Goal: Task Accomplishment & Management: Manage account settings

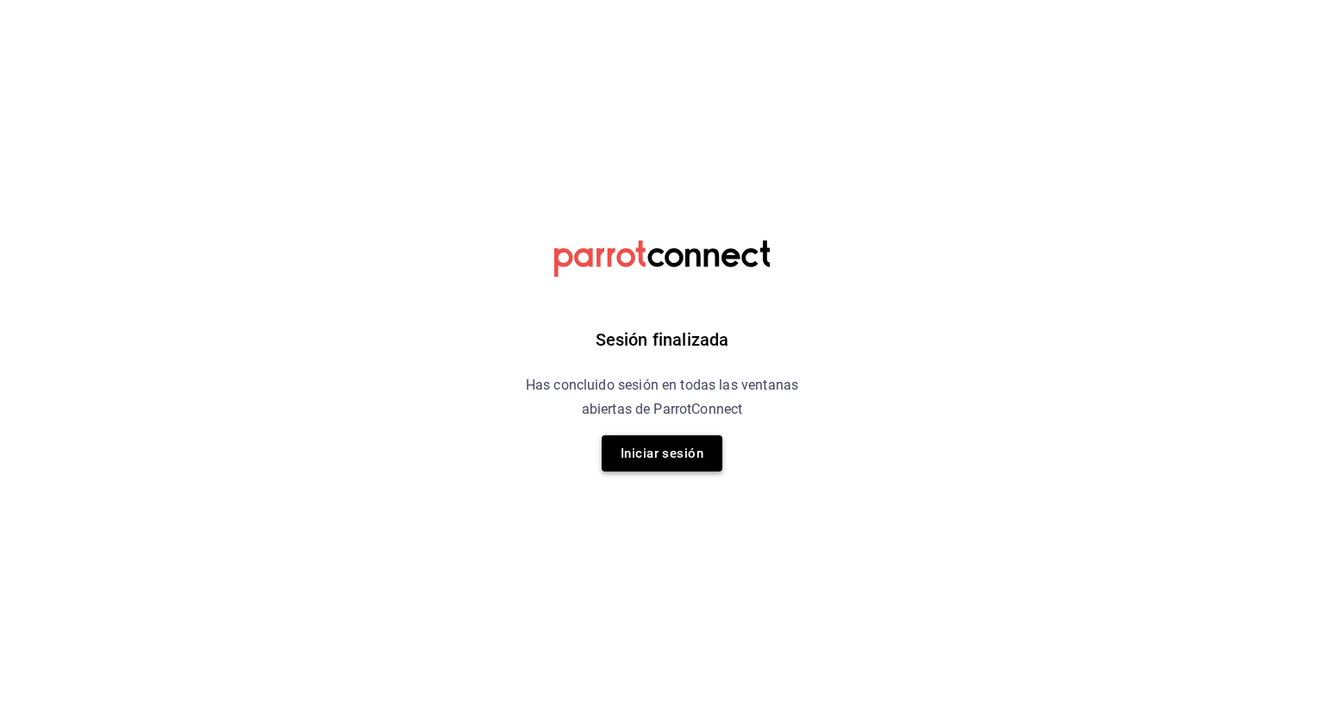
click at [719, 456] on button "Iniciar sesión" at bounding box center [662, 453] width 121 height 36
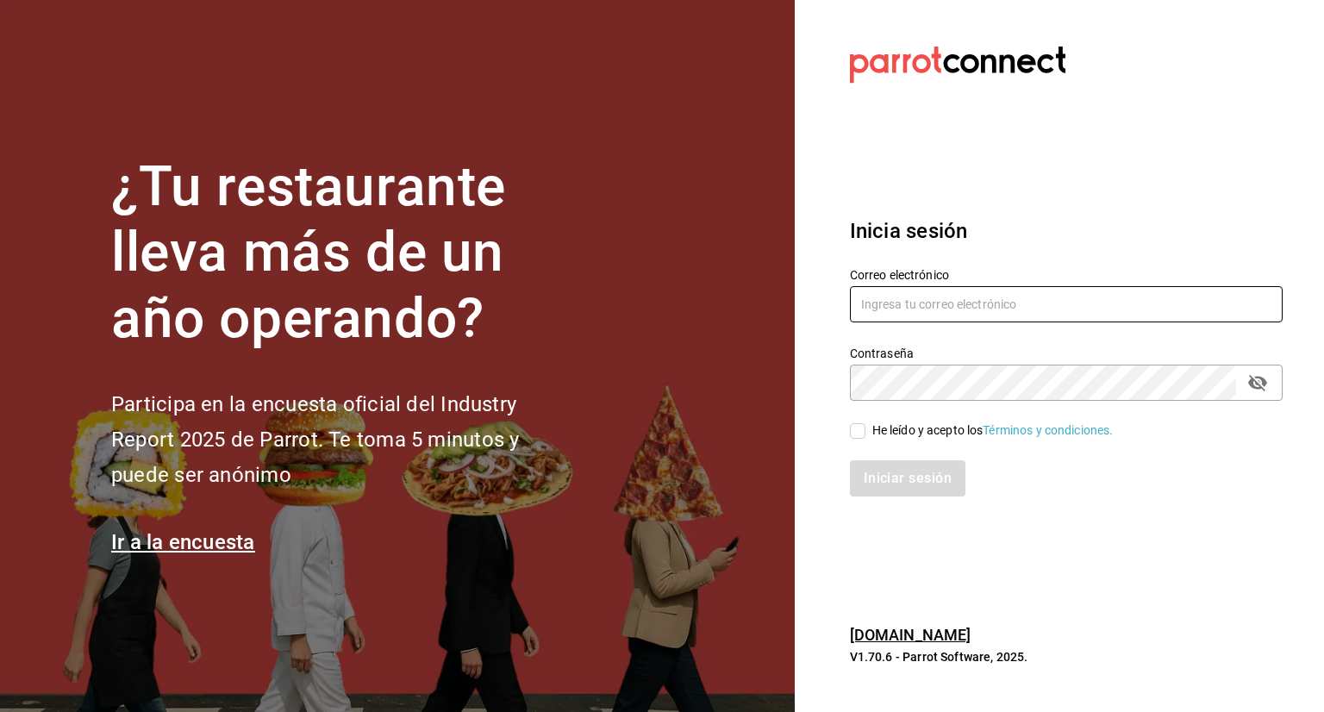
click at [906, 296] on input "text" at bounding box center [1066, 304] width 433 height 36
type input "edson.urban@grupocosteno.com"
click at [886, 399] on div "Contraseña" at bounding box center [1066, 383] width 433 height 36
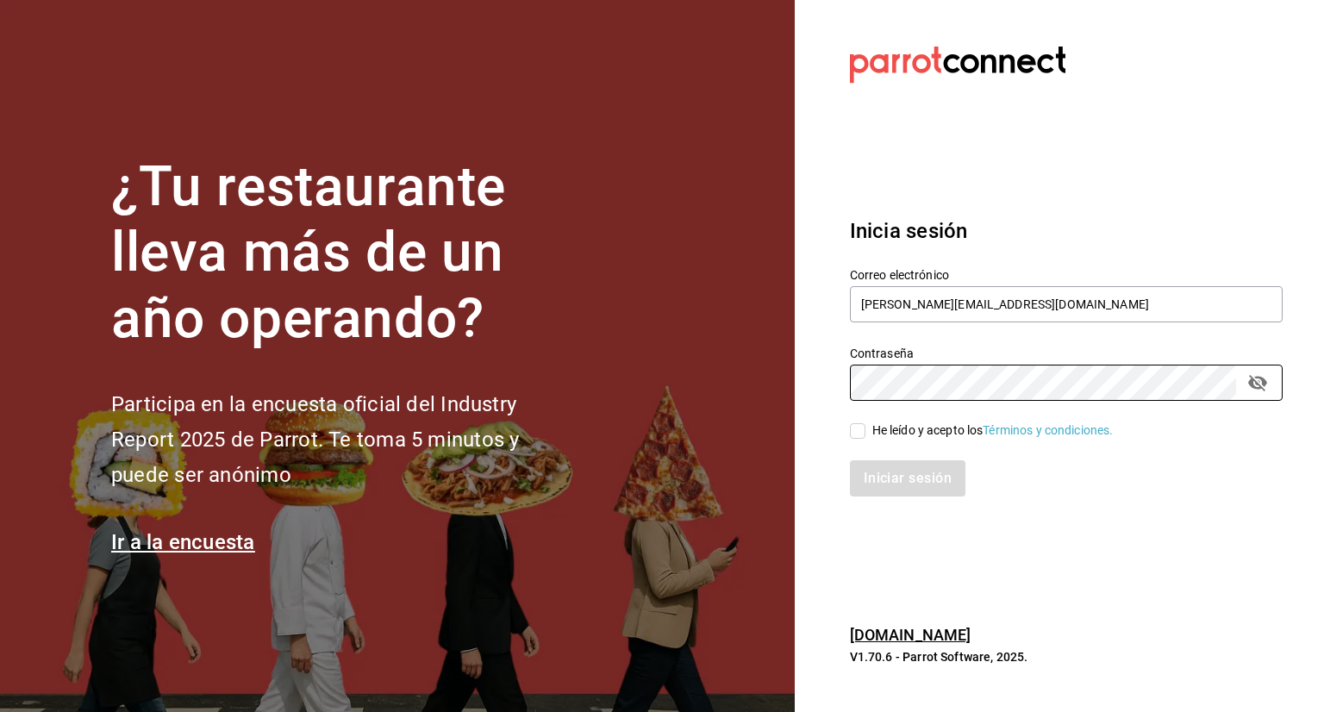
click at [864, 437] on input "He leído y acepto los Términos y condiciones." at bounding box center [858, 431] width 16 height 16
checkbox input "true"
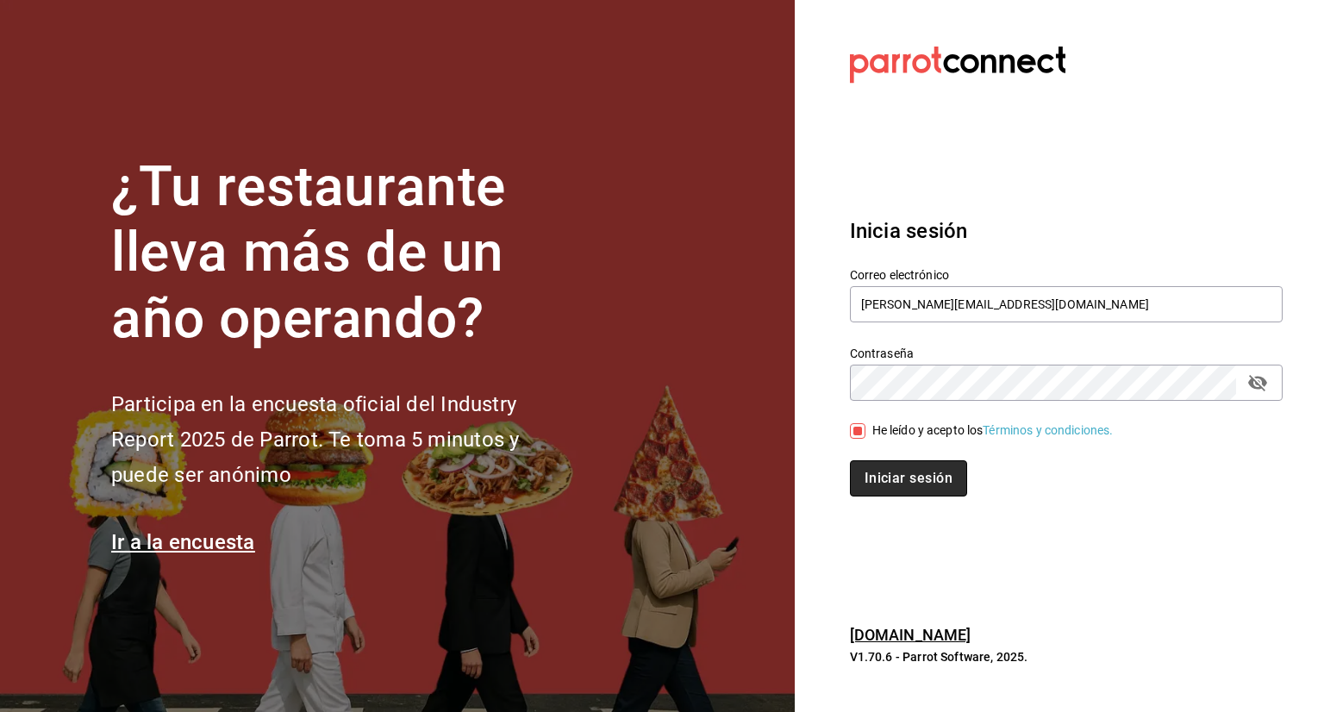
click at [896, 476] on button "Iniciar sesión" at bounding box center [908, 478] width 117 height 36
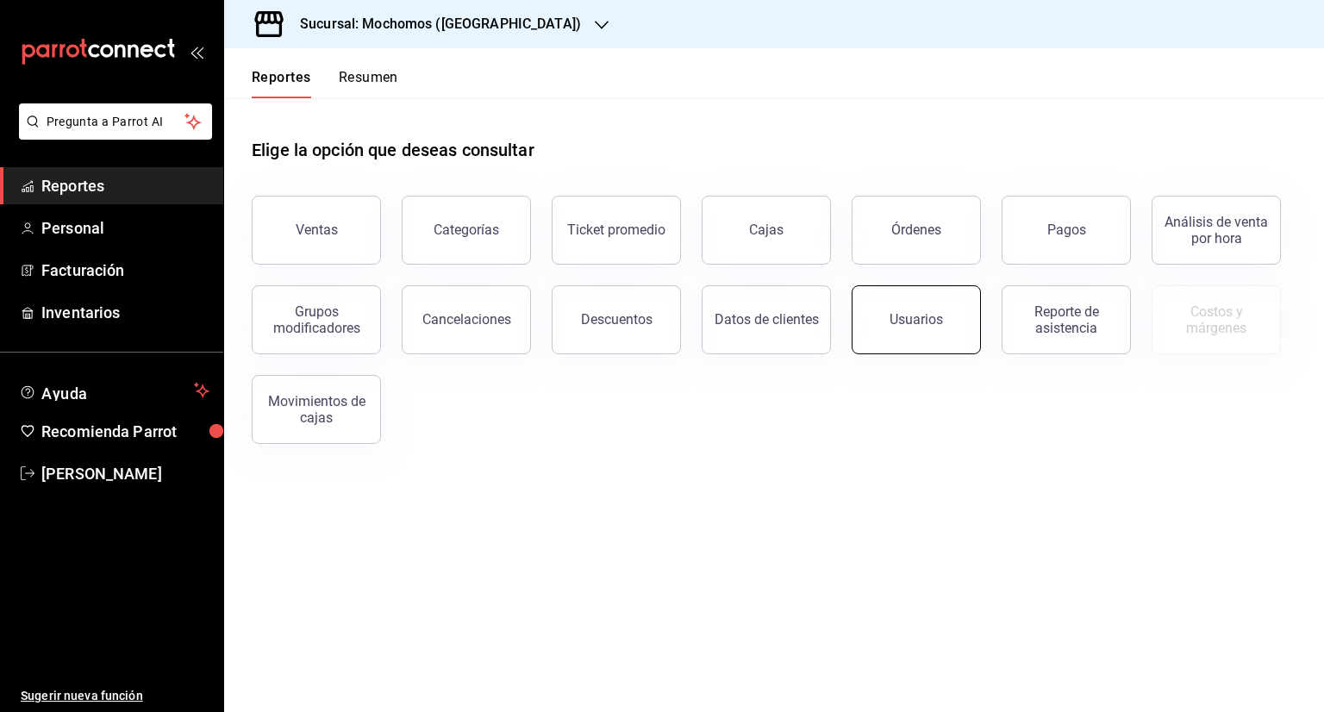
click at [956, 339] on button "Usuarios" at bounding box center [916, 319] width 129 height 69
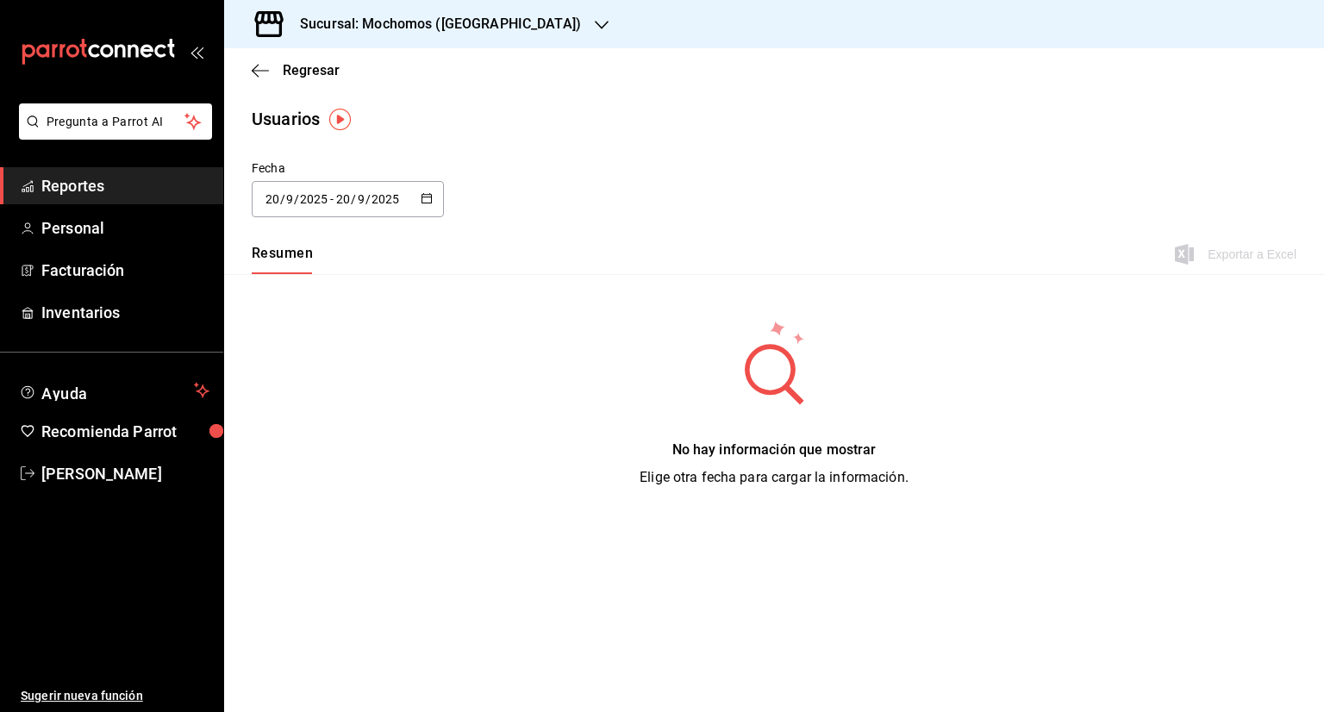
click at [428, 190] on div "[DATE] [DATE] - [DATE] [DATE]" at bounding box center [348, 199] width 192 height 36
click at [328, 453] on li "Rango de fechas" at bounding box center [333, 447] width 163 height 39
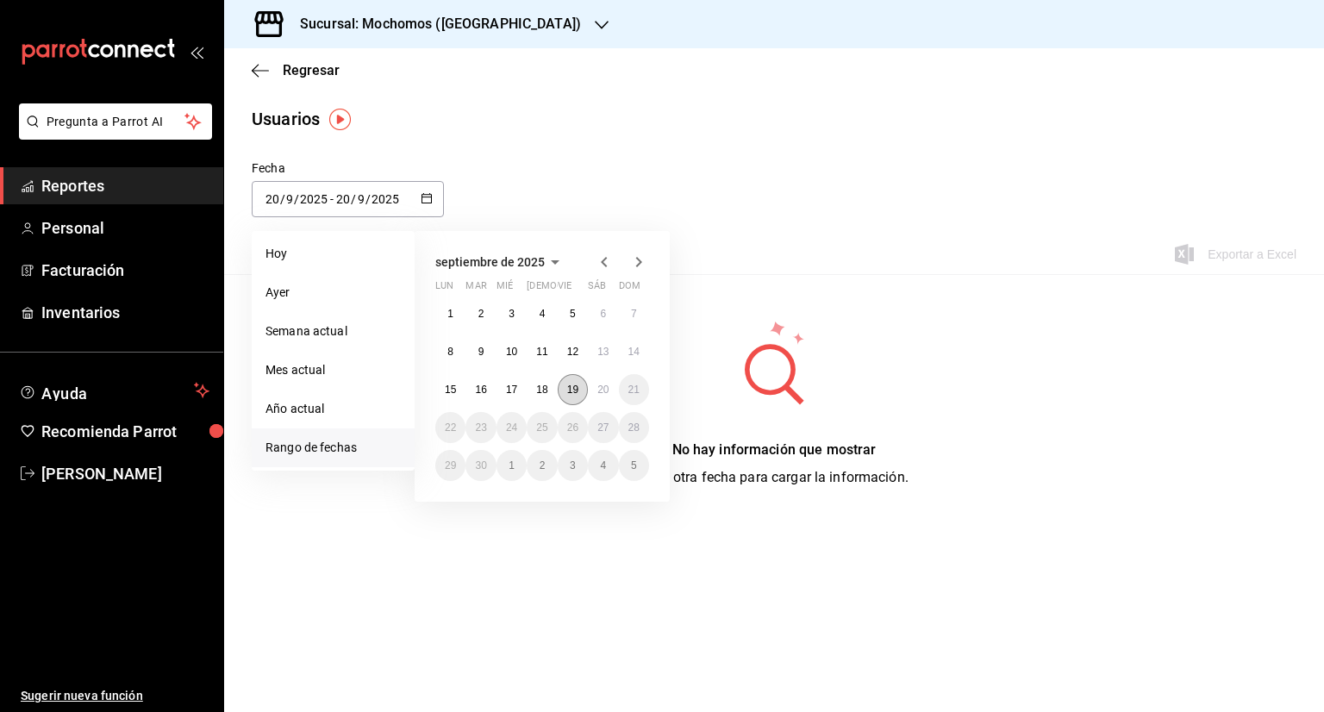
click at [559, 384] on button "19" at bounding box center [573, 389] width 30 height 31
click at [594, 388] on button "20" at bounding box center [603, 389] width 30 height 31
type input "[DATE]"
type input "19"
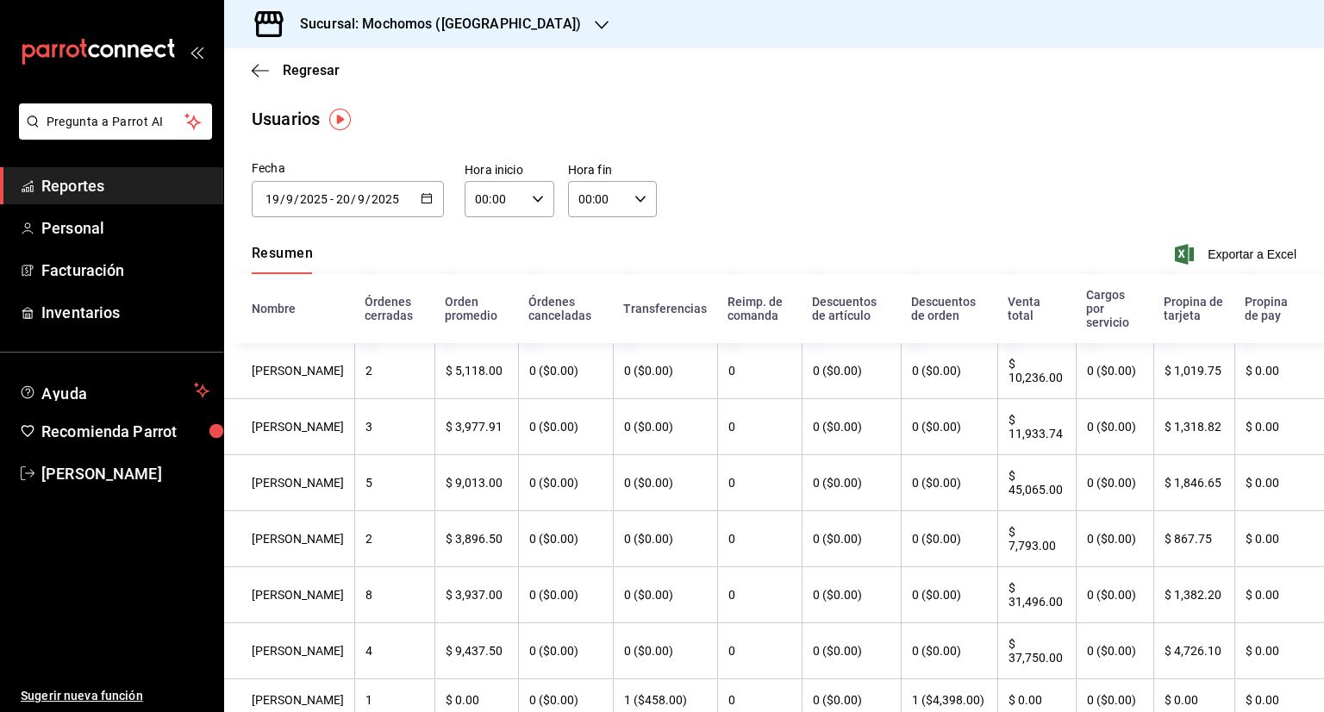
click at [528, 208] on div "00:00 Hora inicio" at bounding box center [510, 199] width 90 height 36
click at [485, 287] on span "01" at bounding box center [484, 285] width 16 height 14
type input "01:00"
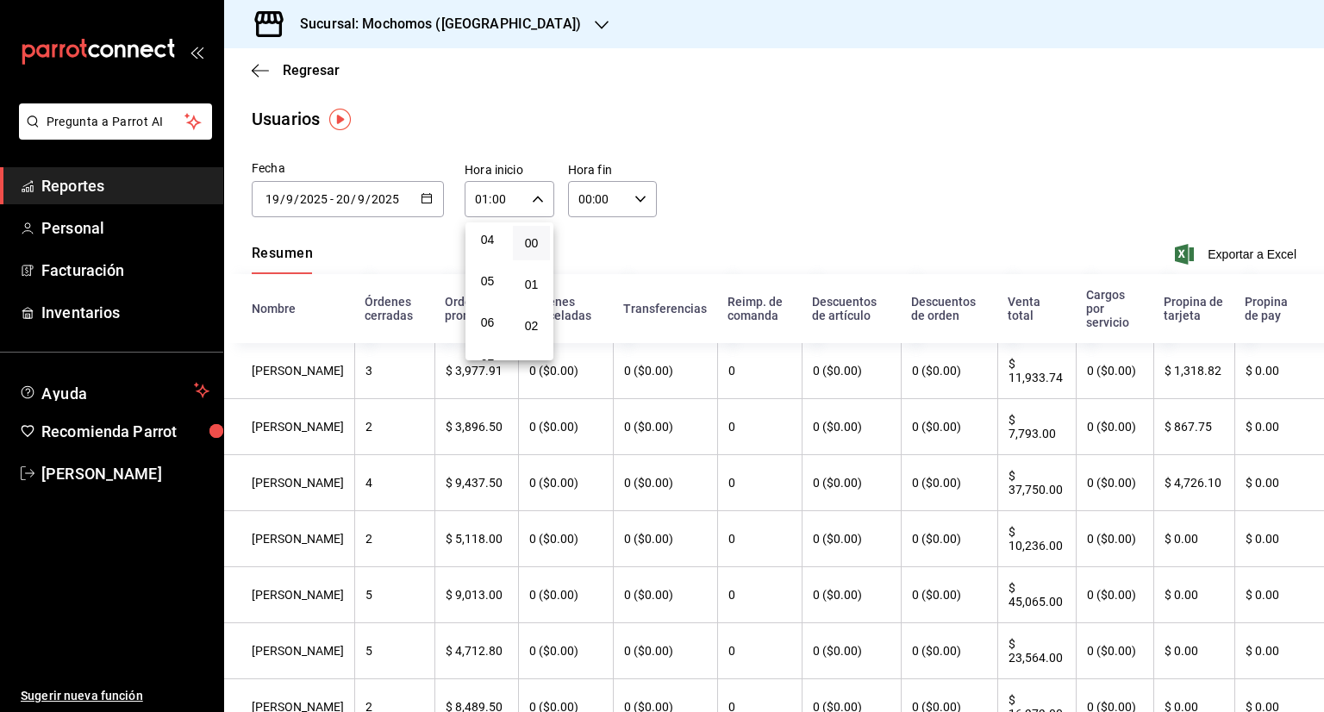
scroll to position [172, 0]
click at [485, 284] on span "05" at bounding box center [487, 278] width 16 height 14
type input "05:00"
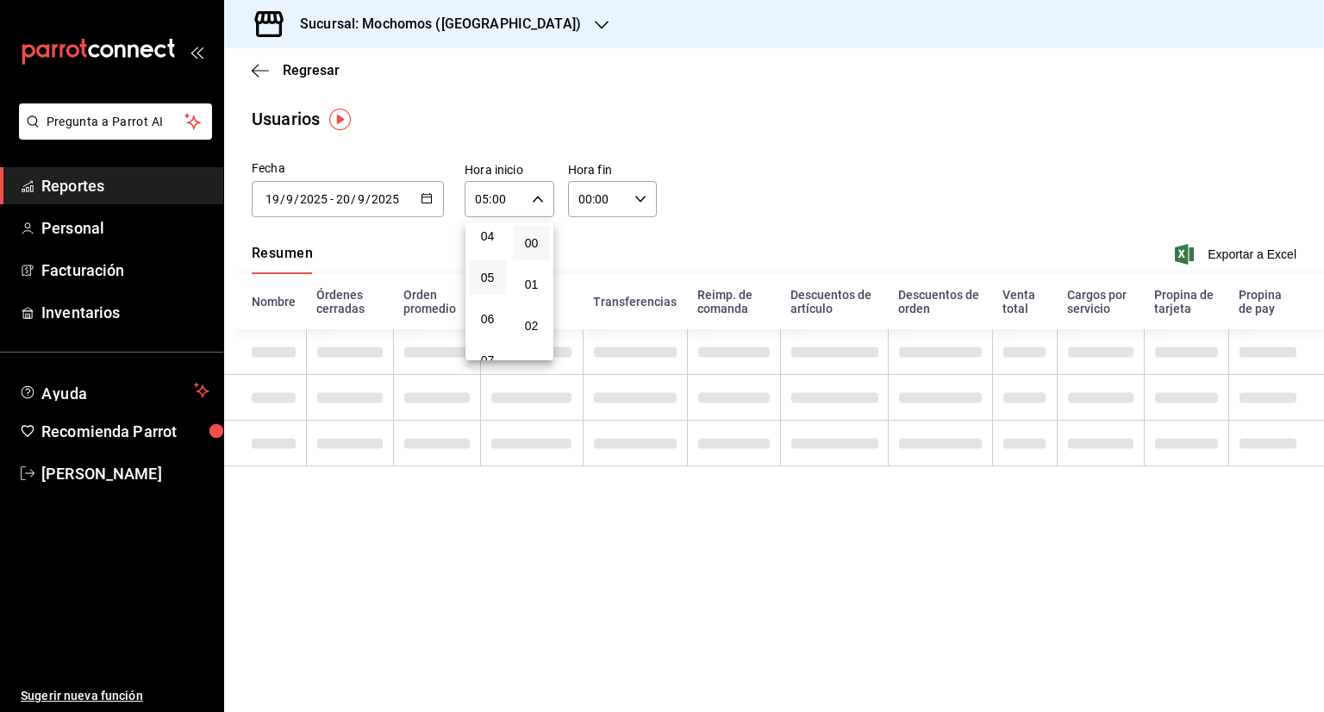
click at [485, 284] on span "05" at bounding box center [487, 278] width 16 height 14
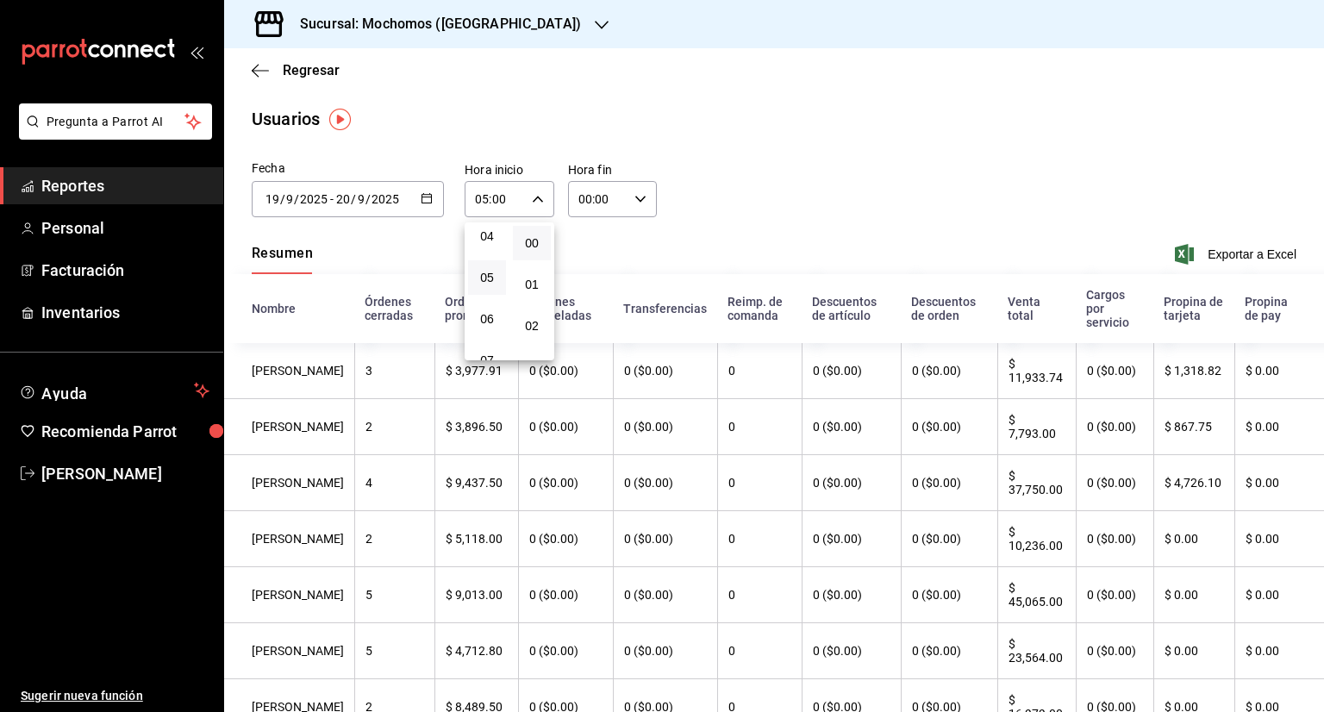
click at [629, 207] on div at bounding box center [662, 356] width 1324 height 712
click at [629, 207] on div "00:00 Hora fin" at bounding box center [613, 199] width 90 height 36
click at [579, 208] on div at bounding box center [662, 356] width 1324 height 712
click at [582, 207] on input "00:00" at bounding box center [598, 199] width 60 height 34
click at [590, 256] on button "00" at bounding box center [585, 243] width 37 height 34
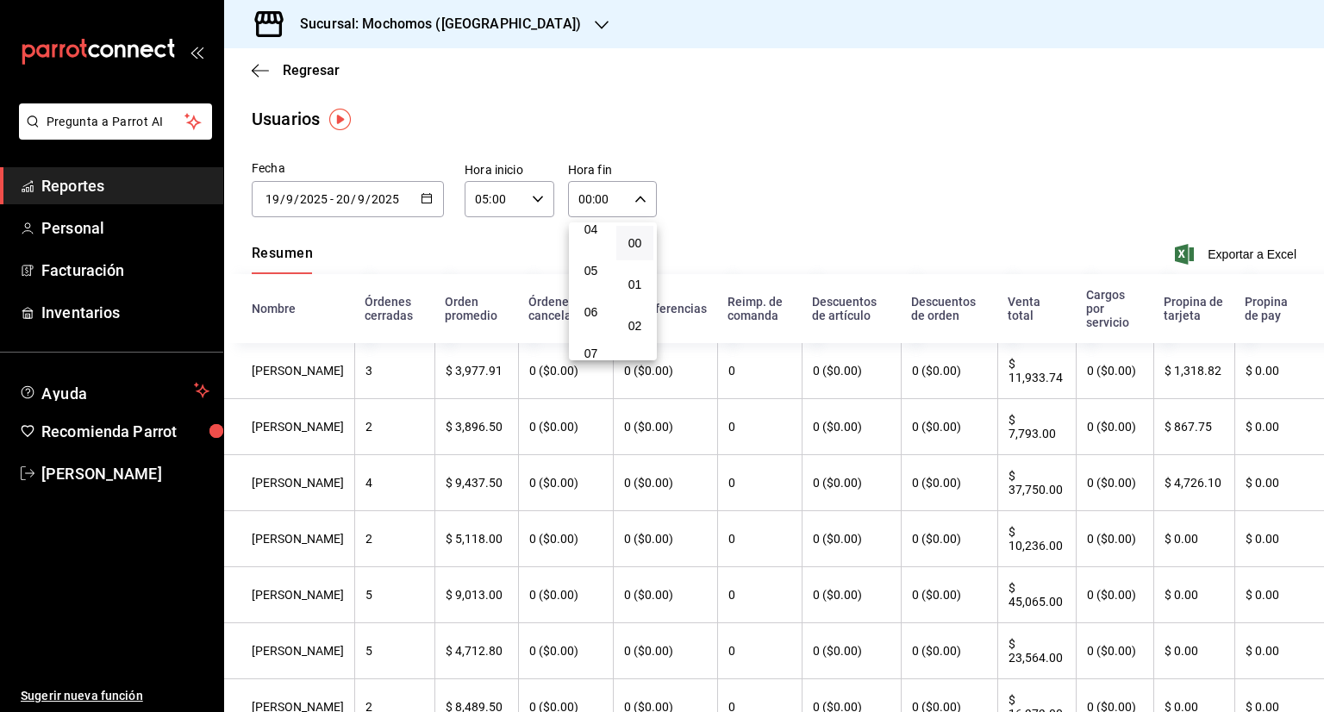
scroll to position [207, 0]
click at [590, 256] on button "05" at bounding box center [590, 243] width 37 height 34
type input "05:00"
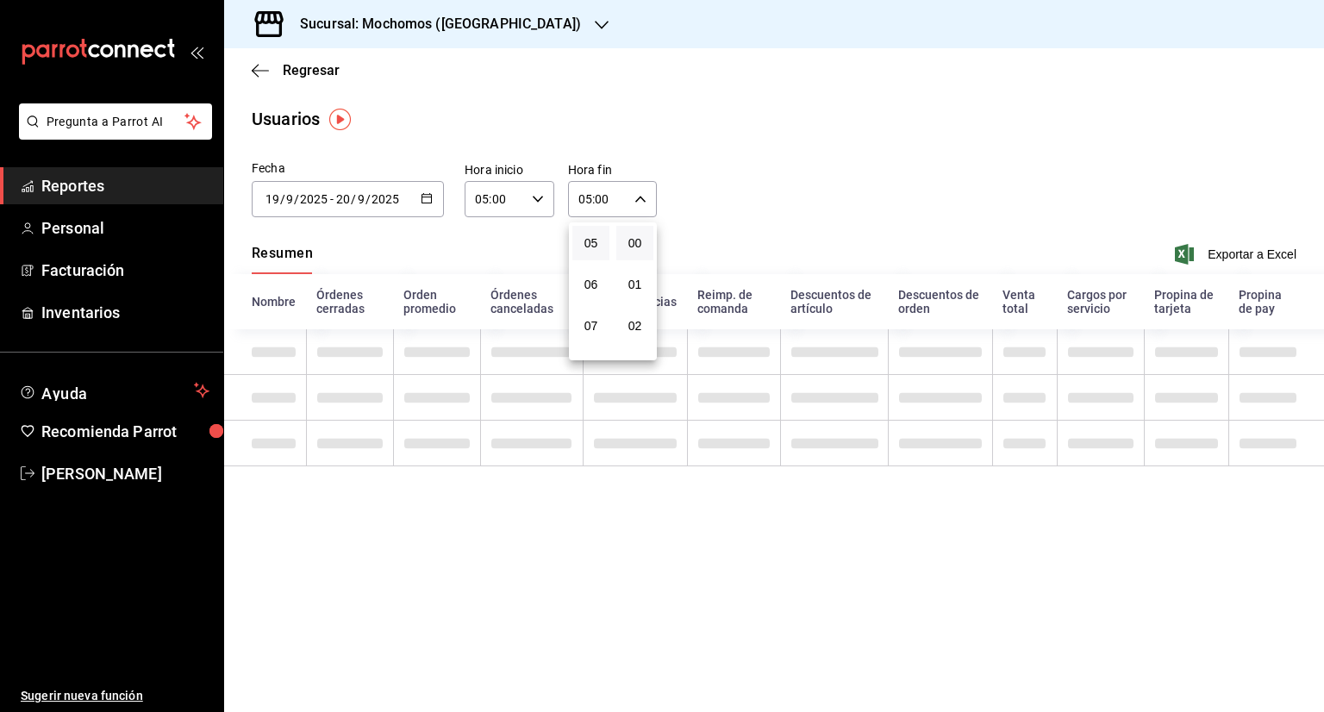
click at [590, 256] on button "05" at bounding box center [590, 243] width 37 height 34
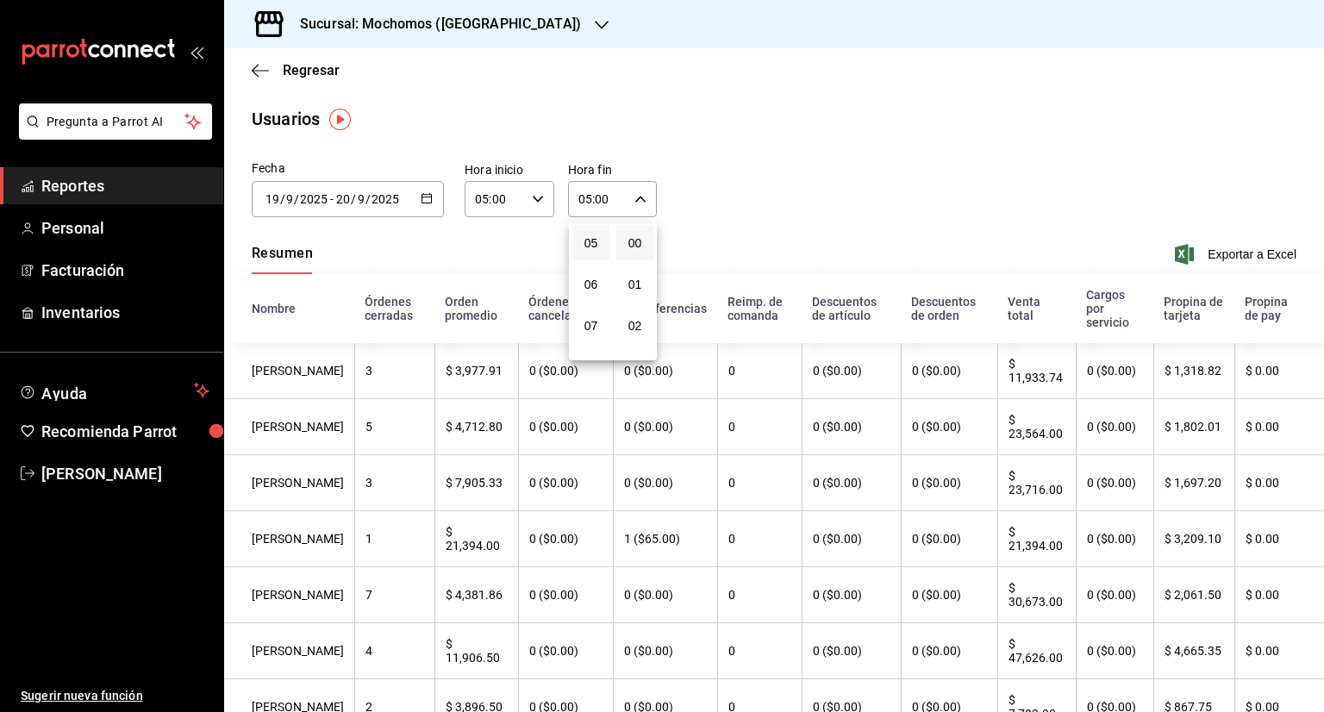
click at [741, 181] on div at bounding box center [662, 356] width 1324 height 712
click at [415, 197] on div "[DATE] [DATE] - [DATE] [DATE]" at bounding box center [348, 199] width 192 height 36
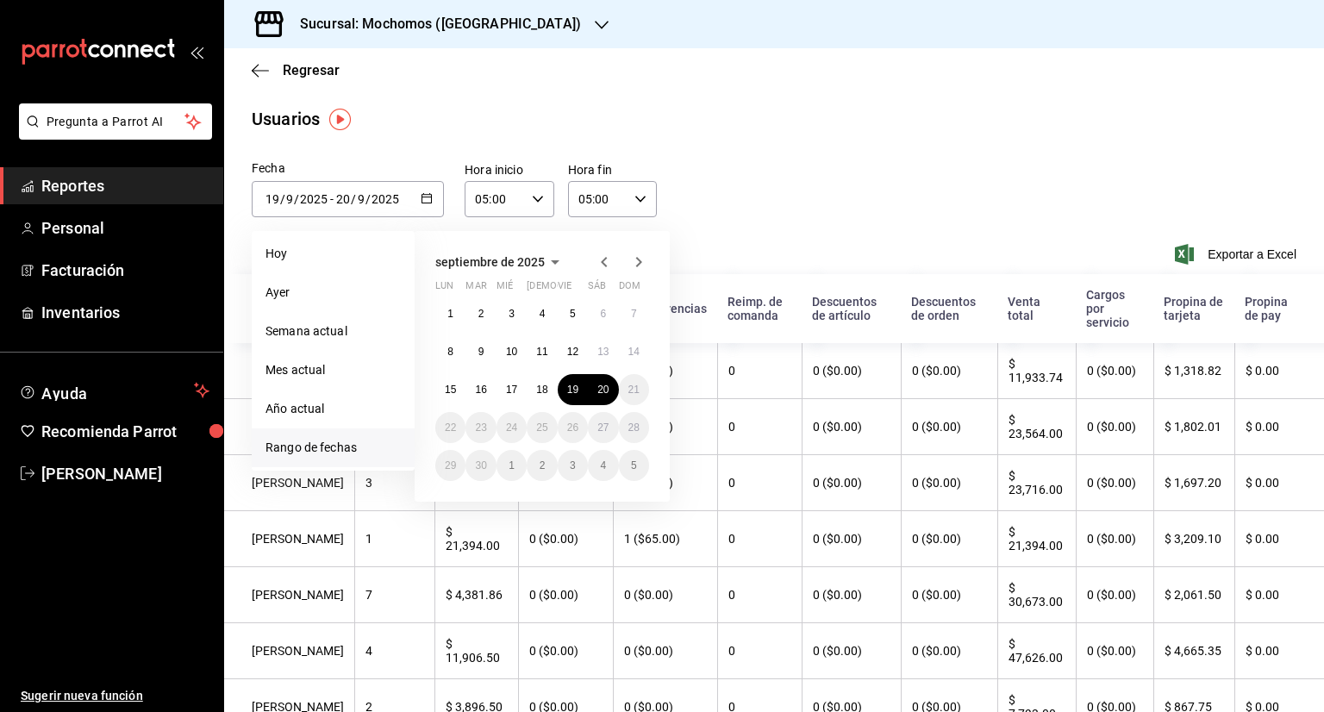
click at [862, 225] on div "Fecha [DATE] [DATE] - [DATE] [DATE] [DATE] [DATE] Semana actual Mes actual Año …" at bounding box center [774, 198] width 1100 height 78
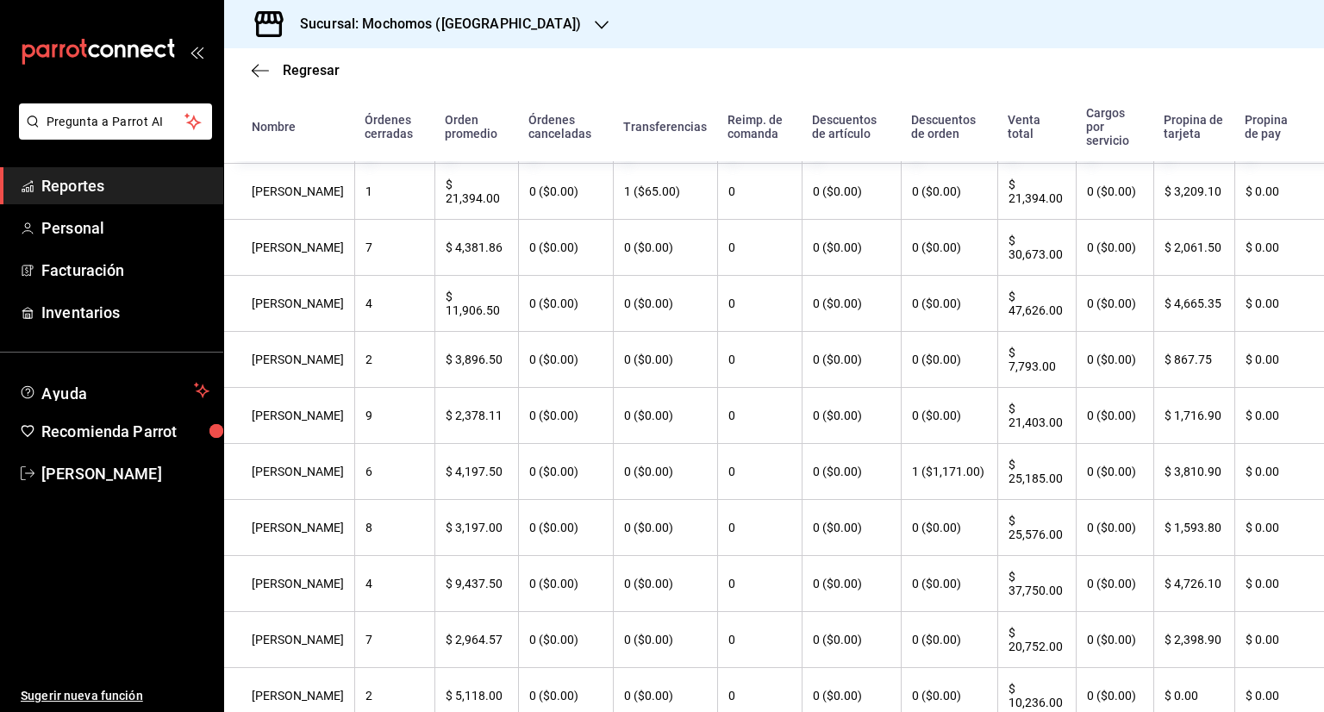
scroll to position [388, 0]
